Goal: Information Seeking & Learning: Learn about a topic

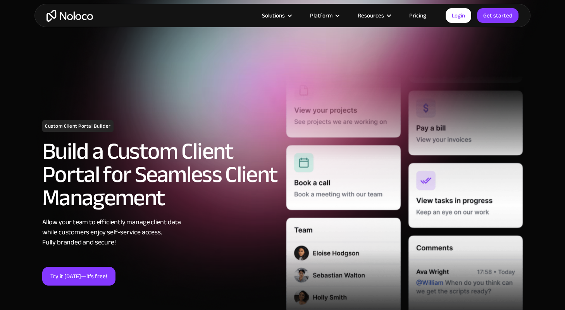
scroll to position [15, 0]
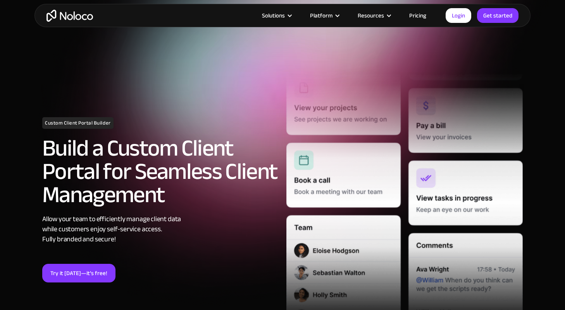
click at [85, 19] on img "home" at bounding box center [69, 16] width 46 height 12
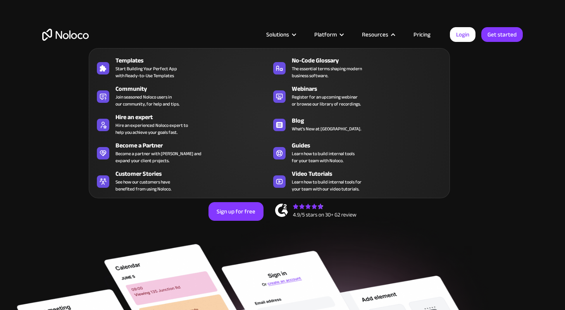
click at [423, 37] on link "Pricing" at bounding box center [422, 34] width 36 height 10
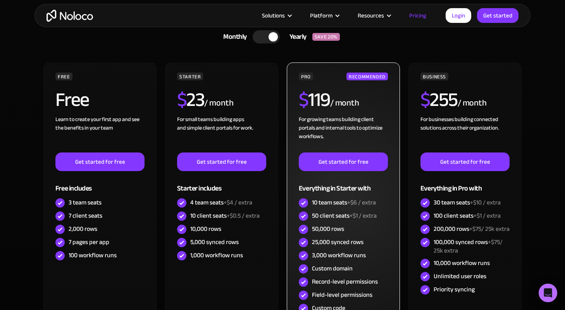
scroll to position [177, 0]
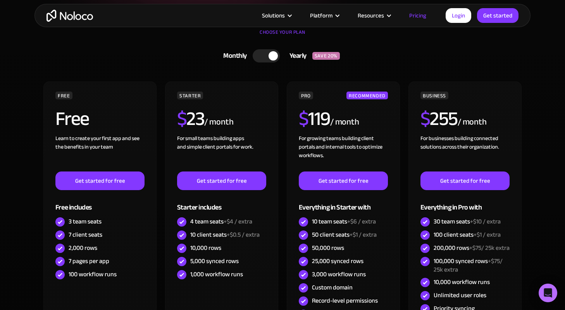
click at [271, 59] on div at bounding box center [273, 55] width 9 height 9
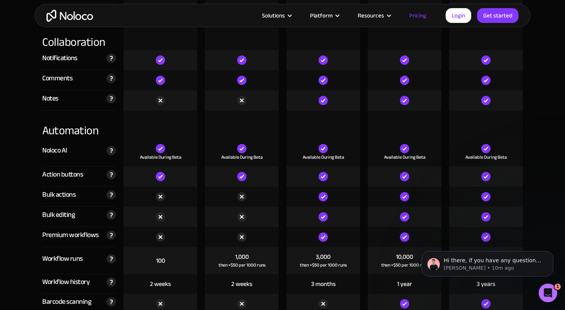
scroll to position [1415, 0]
